Goal: Information Seeking & Learning: Learn about a topic

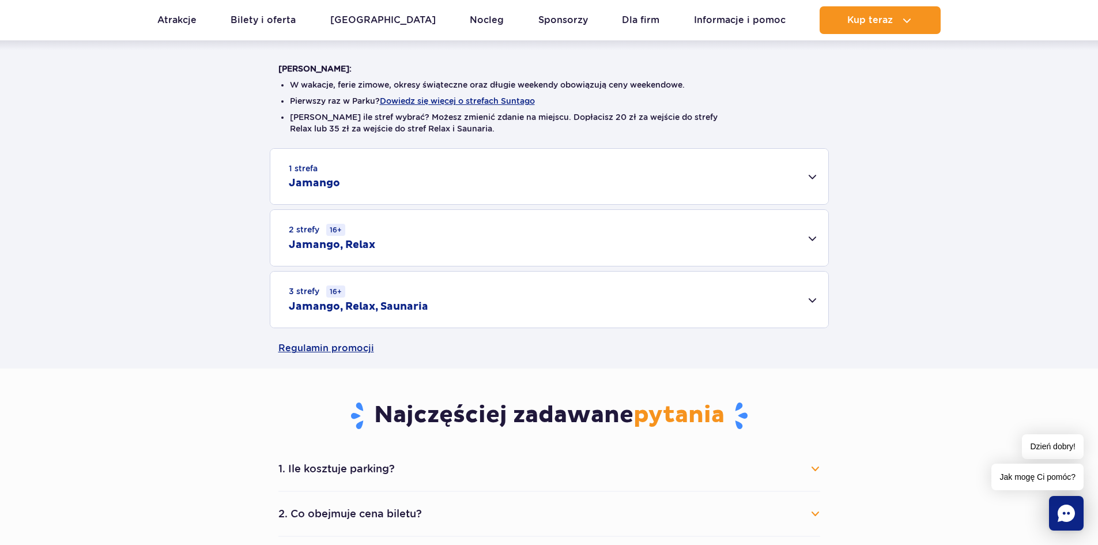
scroll to position [288, 0]
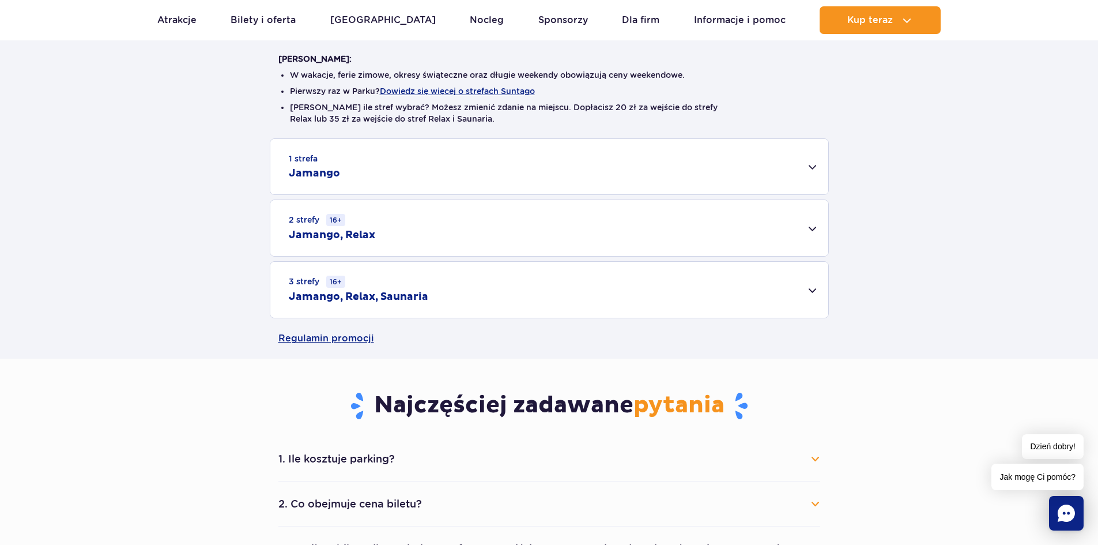
click at [781, 167] on div "1 strefa Jamango" at bounding box center [549, 166] width 558 height 55
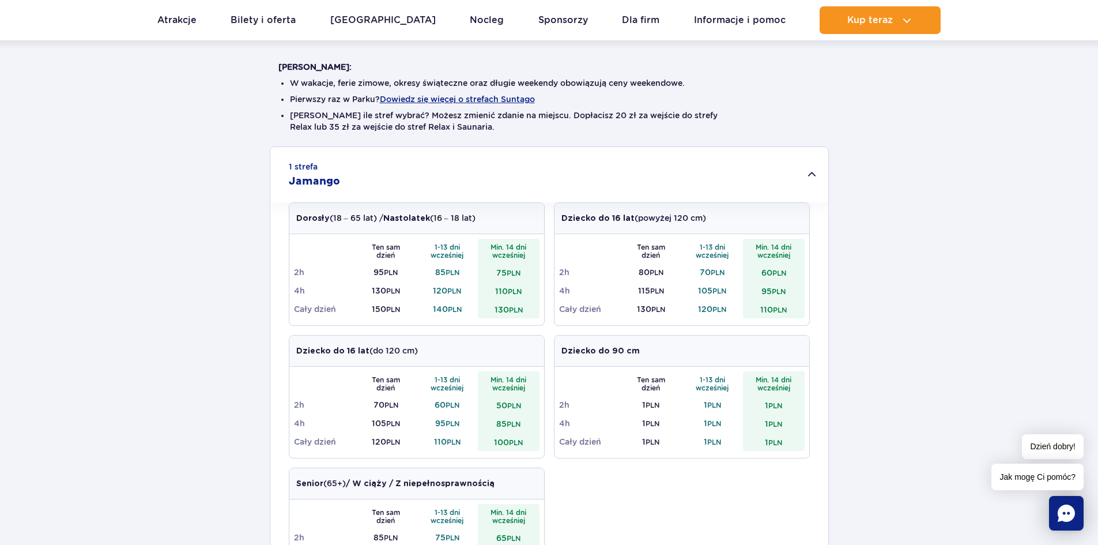
scroll to position [156, 0]
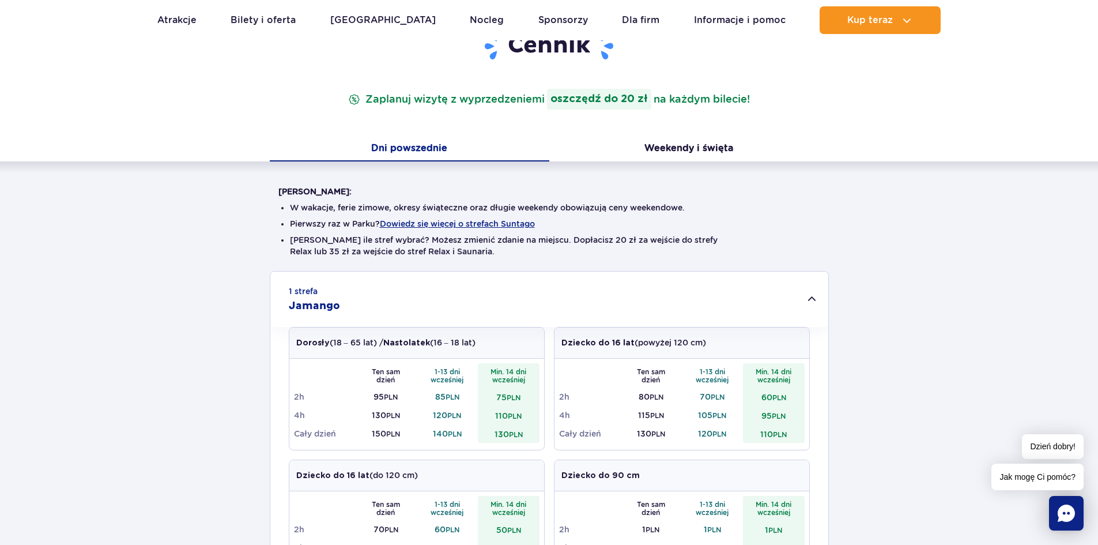
click at [662, 164] on div "[PERSON_NAME]: W wakacje, ferie zimowe, okresy świąteczne oraz długie weekendy …" at bounding box center [549, 515] width 1098 height 709
click at [671, 146] on button "Weekendy i święta" at bounding box center [689, 149] width 280 height 24
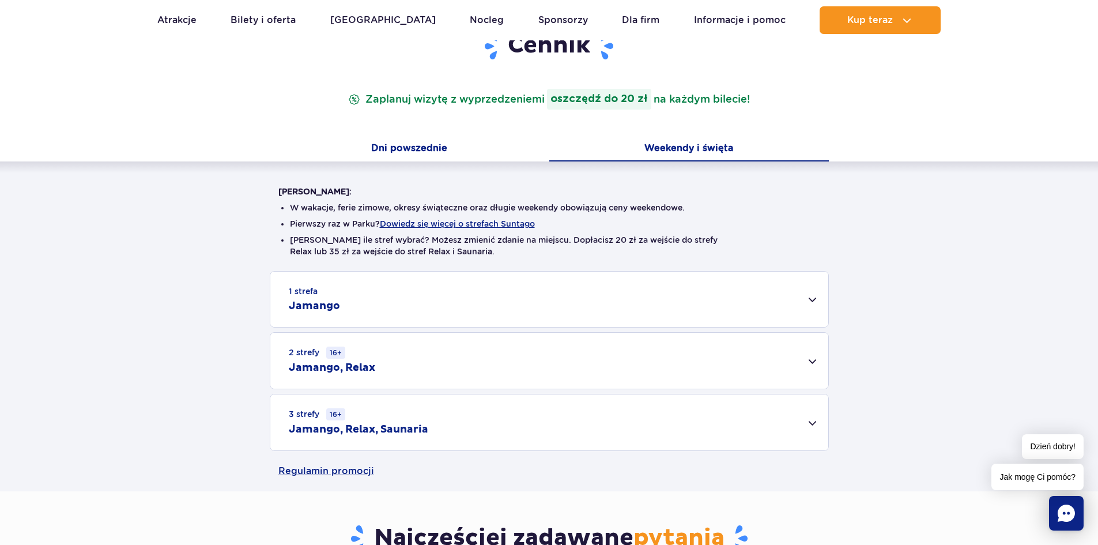
click at [403, 148] on button "Dni powszednie" at bounding box center [410, 149] width 280 height 24
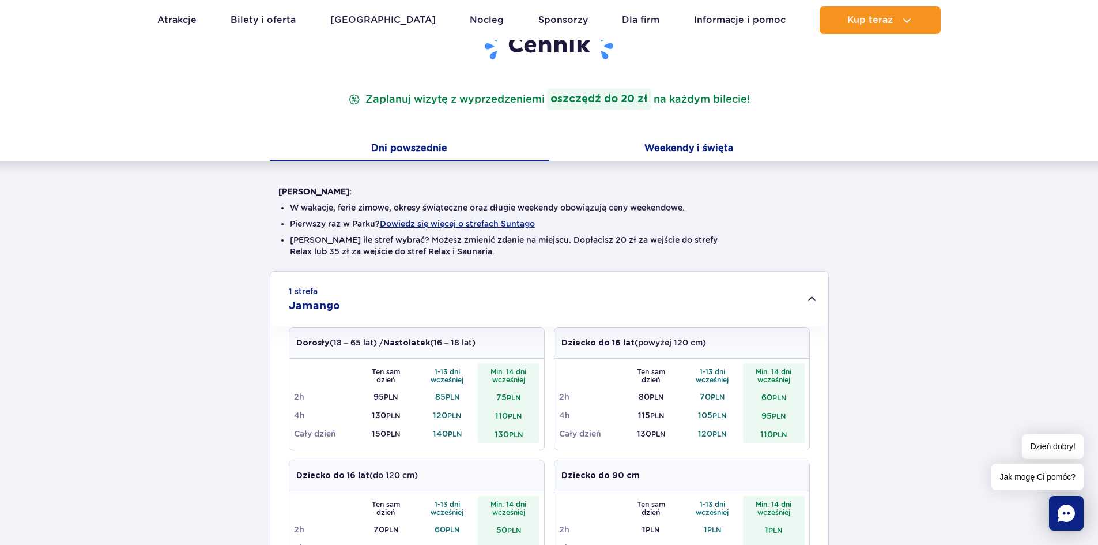
click at [701, 153] on button "Weekendy i święta" at bounding box center [689, 149] width 280 height 24
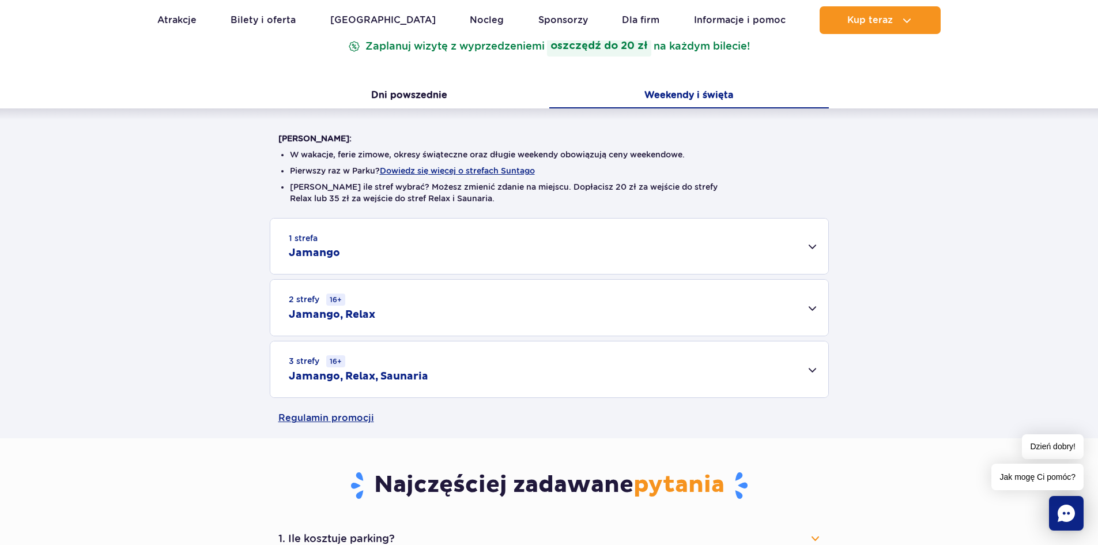
scroll to position [213, 0]
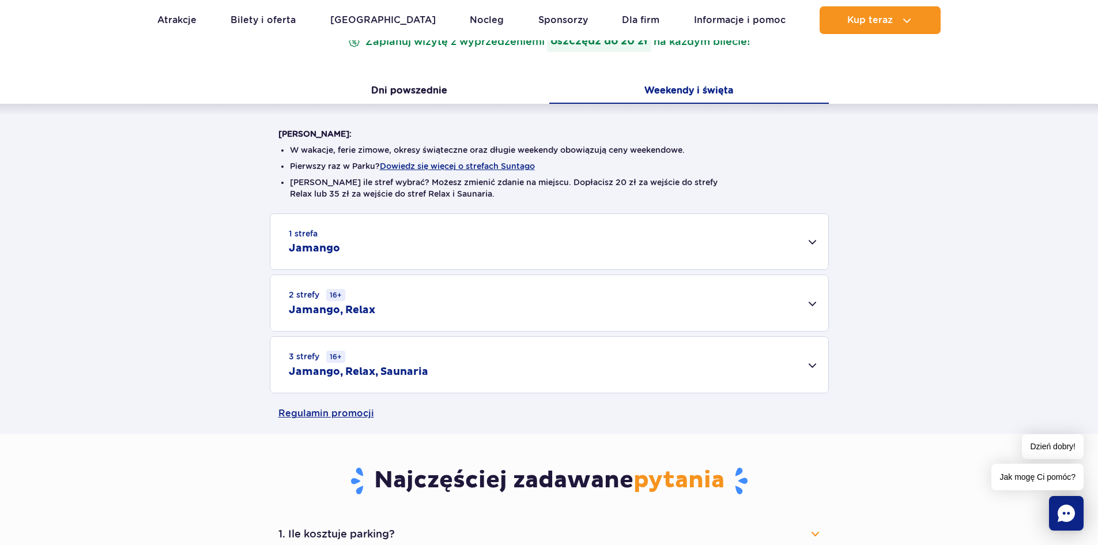
click at [425, 213] on div "[PERSON_NAME]: W wakacje, ferie zimowe, okresy świąteczne oraz długie weekendy …" at bounding box center [549, 248] width 1098 height 289
click at [409, 237] on div "1 strefa Jamango" at bounding box center [549, 241] width 558 height 55
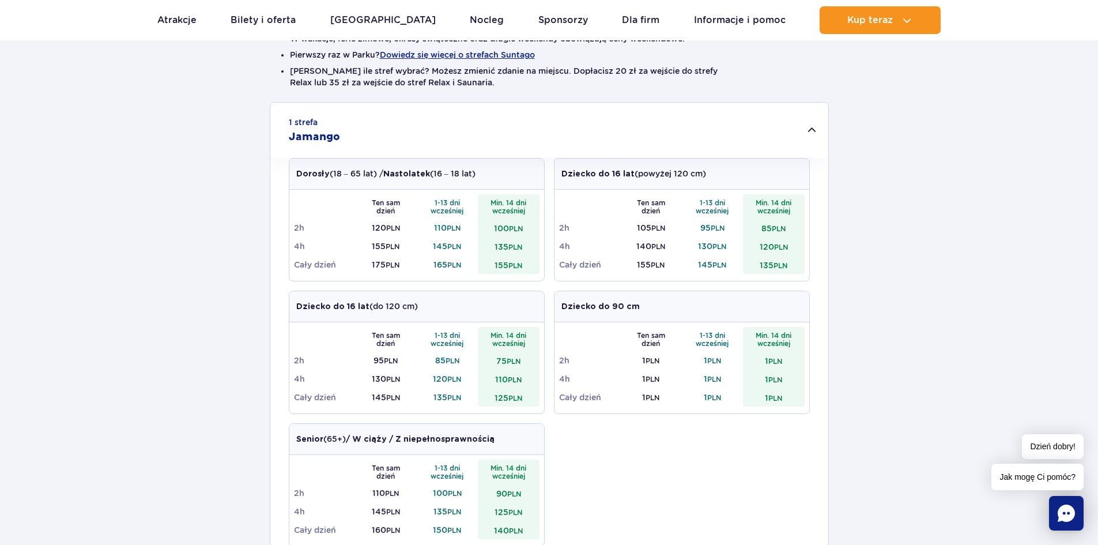
scroll to position [328, 0]
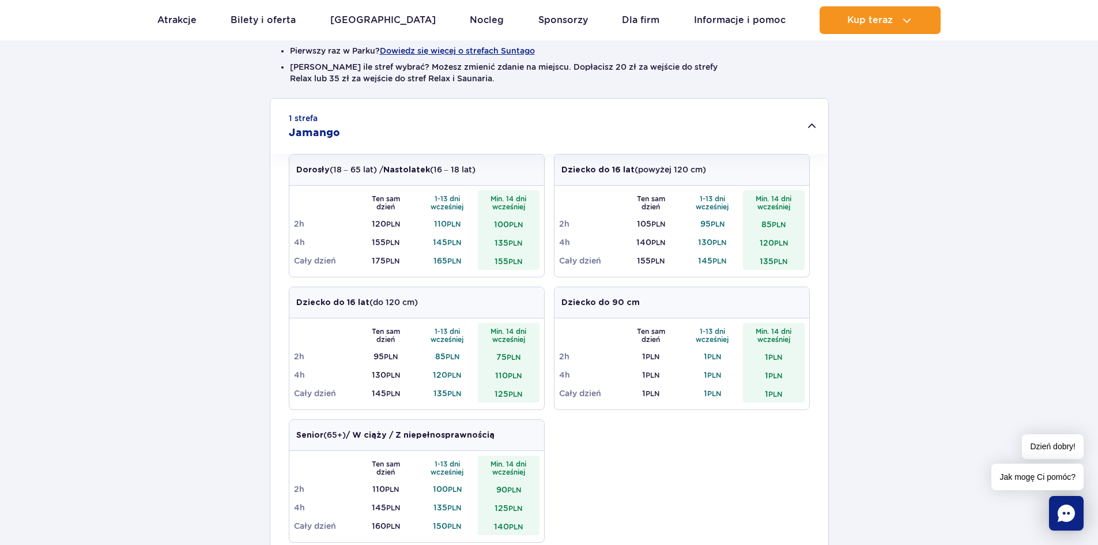
click at [513, 121] on div "1 strefa Jamango" at bounding box center [549, 126] width 558 height 55
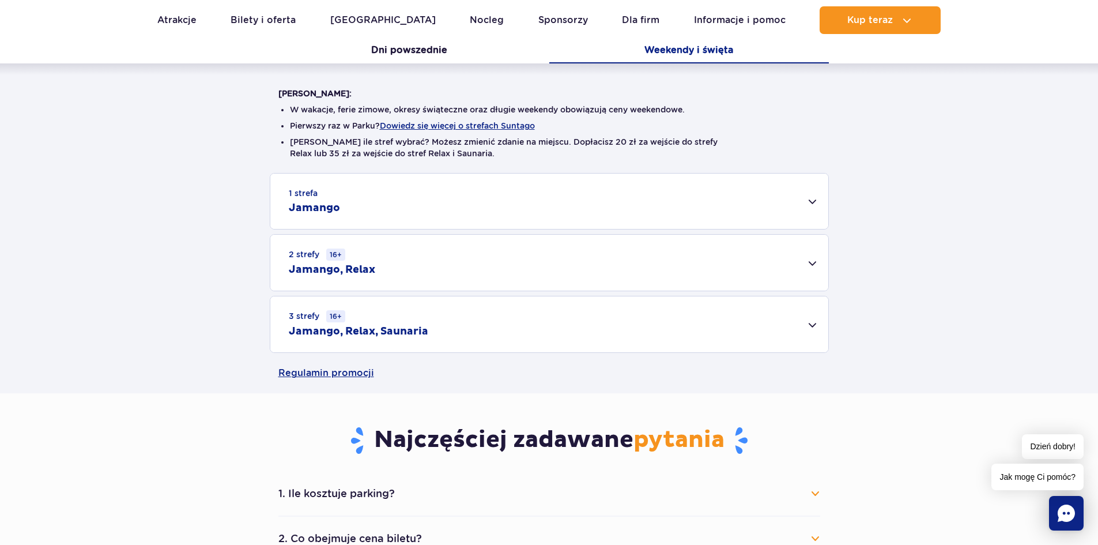
scroll to position [156, 0]
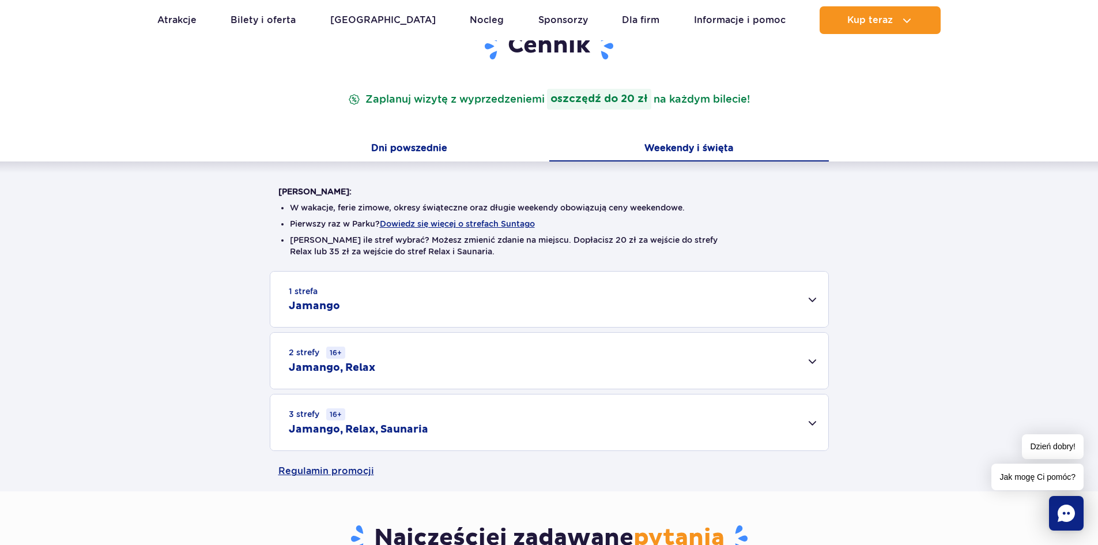
click at [404, 146] on button "Dni powszednie" at bounding box center [410, 149] width 280 height 24
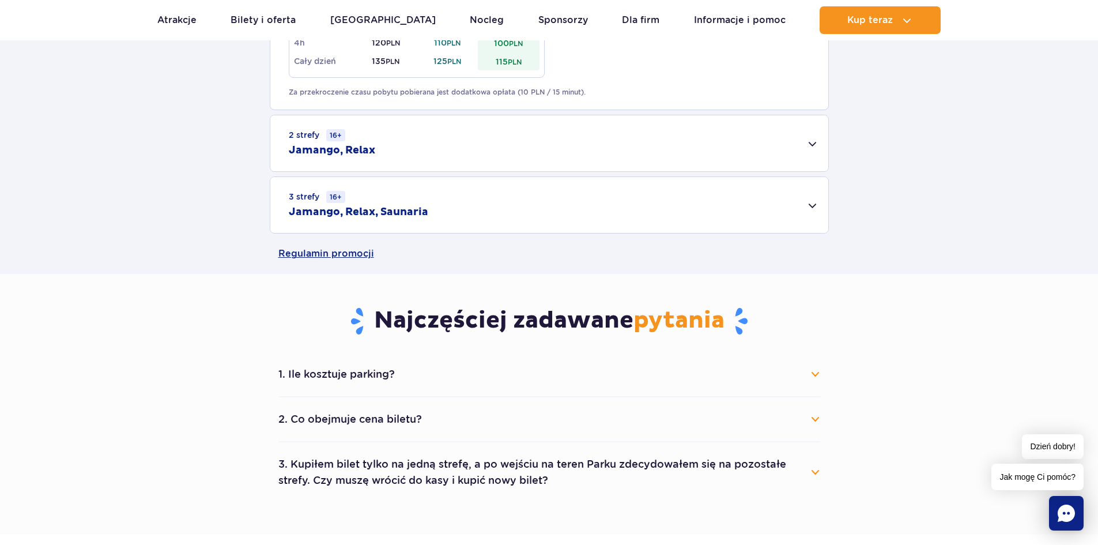
scroll to position [823, 0]
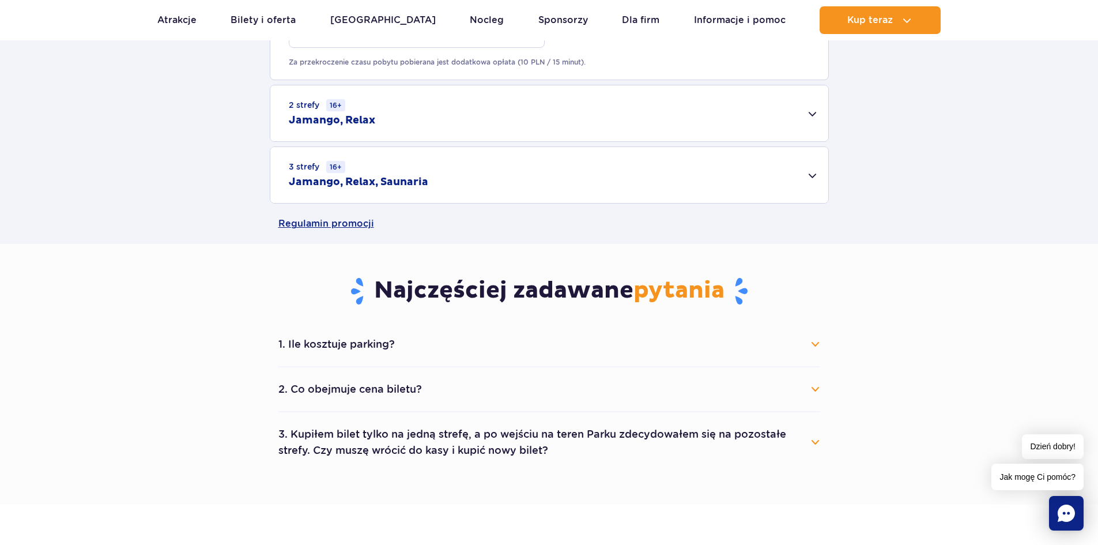
click at [821, 353] on div "1. Ile kosztuje parking? Parking kosztuje 25 zł za każdy rozpoczęty dzień kalen…" at bounding box center [549, 397] width 559 height 150
click at [814, 346] on button "1. Ile kosztuje parking?" at bounding box center [549, 343] width 542 height 25
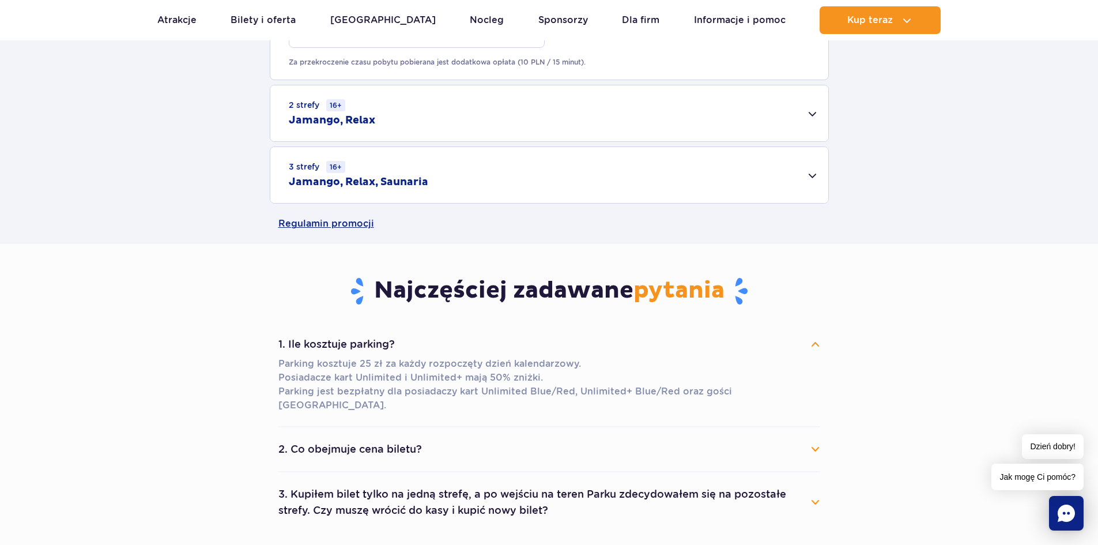
click at [813, 339] on button "1. Ile kosztuje parking?" at bounding box center [549, 343] width 542 height 25
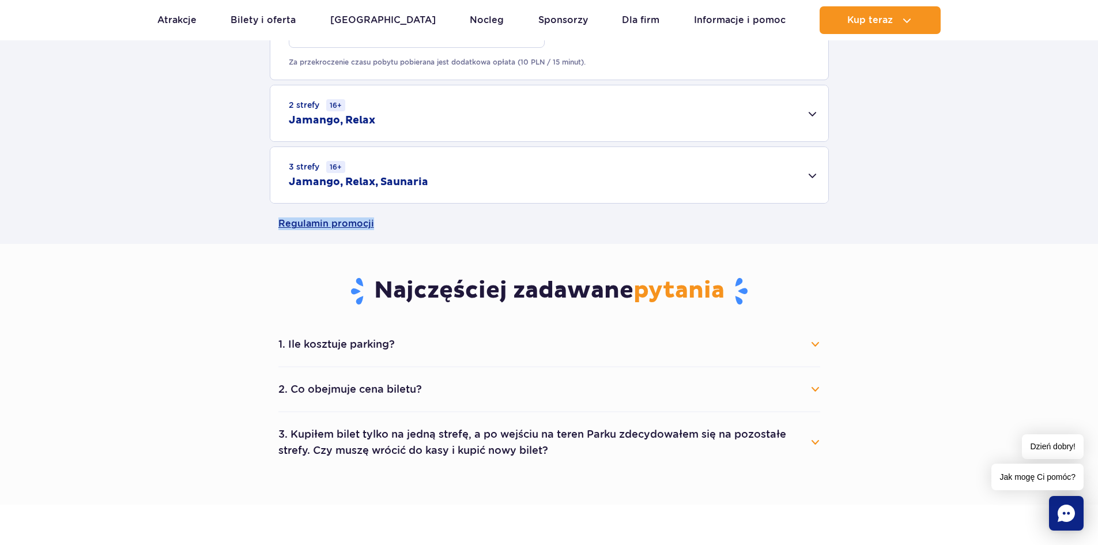
drag, startPoint x: 1091, startPoint y: 218, endPoint x: 1106, endPoint y: 231, distance: 19.6
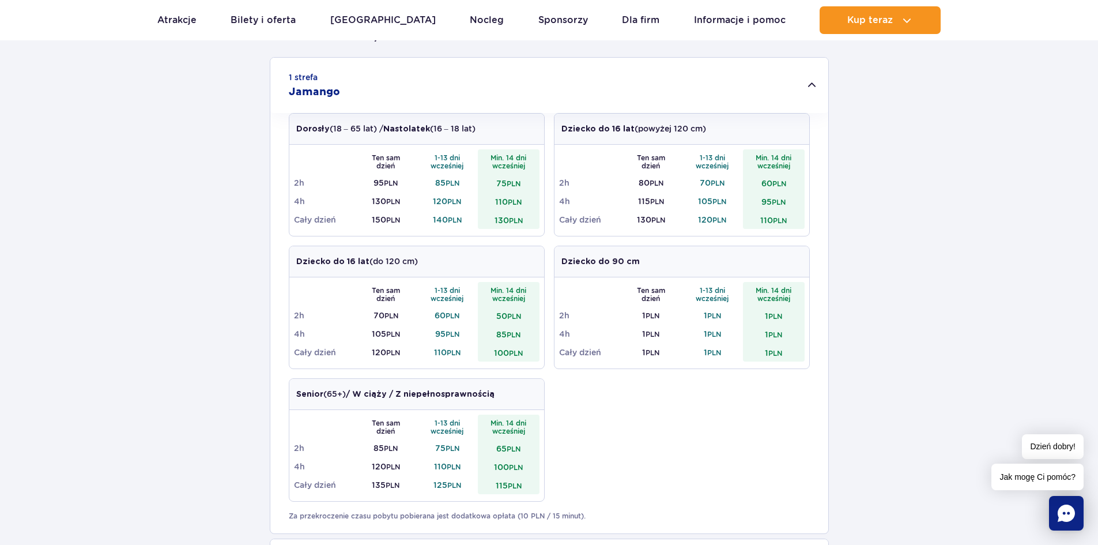
drag, startPoint x: 1002, startPoint y: 218, endPoint x: 1088, endPoint y: 196, distance: 89.2
click at [1001, 218] on div "1 strefa Jamango Dorosły (18 – 65 lat) / Nastolatek (16 – 18 lat) Ten sam dzień…" at bounding box center [549, 357] width 1098 height 600
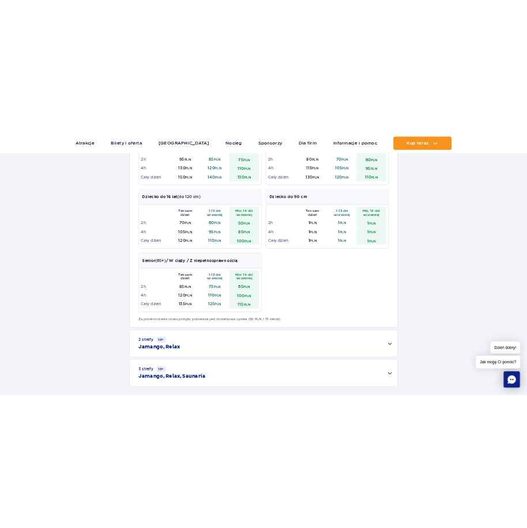
scroll to position [495, 0]
